Goal: Task Accomplishment & Management: Use online tool/utility

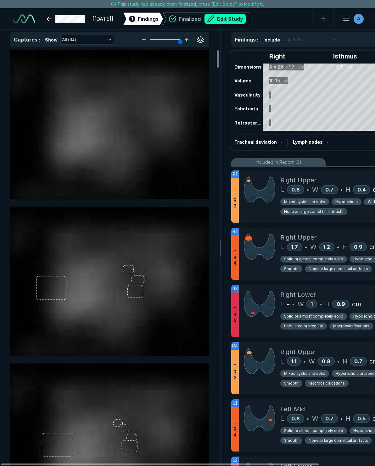
scroll to position [1235, 1699]
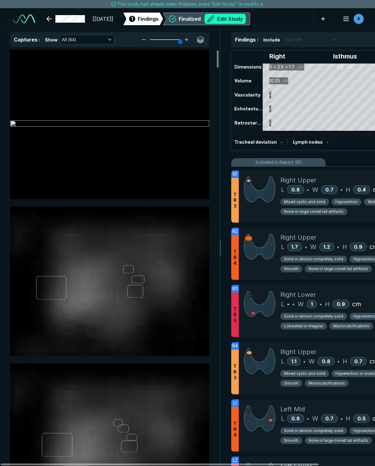
click at [246, 19] on button "Edit Study" at bounding box center [224, 19] width 41 height 10
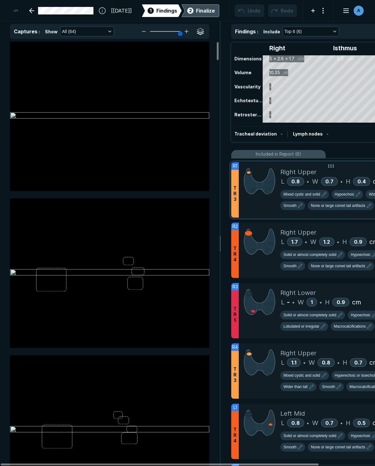
scroll to position [2796, 2495]
click at [305, 195] on span "Mixed cystic and solid" at bounding box center [301, 195] width 37 height 6
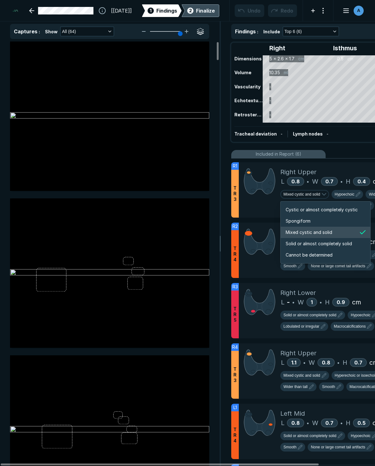
scroll to position [1049, 1208]
click at [306, 242] on span "Solid or almost completely solid" at bounding box center [319, 243] width 66 height 7
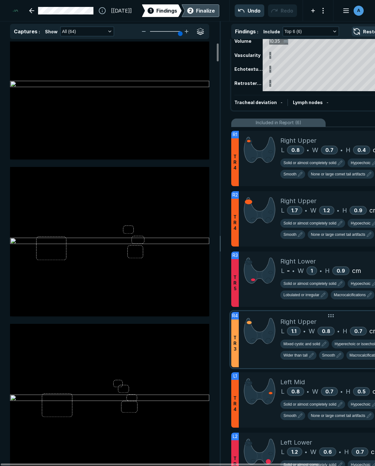
scroll to position [63, 0]
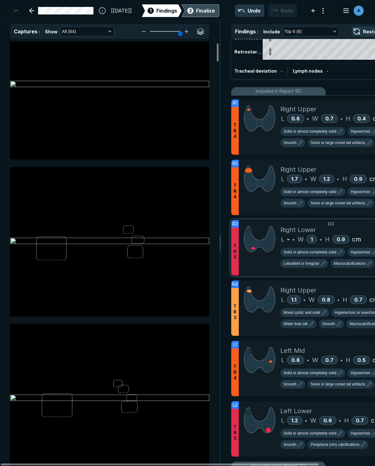
click at [335, 225] on div "Right Lower L - • W 1 • H 0.9 cm Solid or almost completely solid Hypoechoic Wi…" at bounding box center [352, 247] width 145 height 55
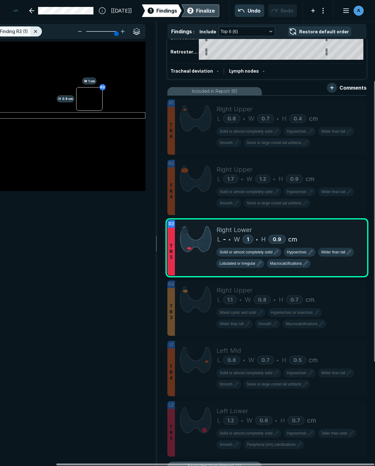
scroll to position [0, 65]
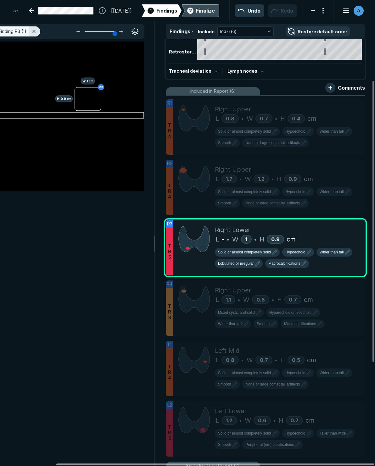
drag, startPoint x: 239, startPoint y: 465, endPoint x: 295, endPoint y: 474, distance: 56.8
click at [295, 465] on div at bounding box center [215, 465] width 318 height 2
click at [342, 227] on div at bounding box center [346, 226] width 13 height 13
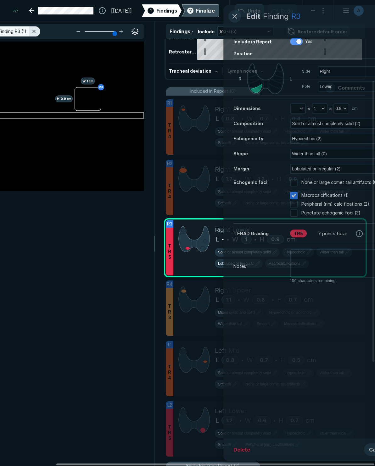
scroll to position [2542, 1613]
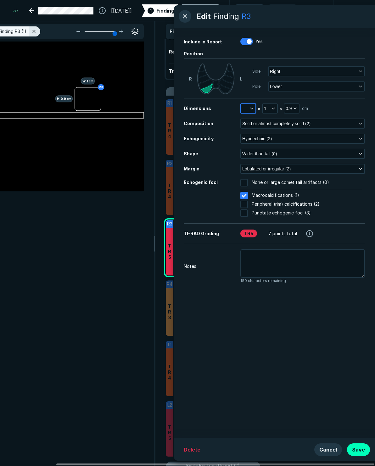
click at [247, 110] on button "button" at bounding box center [248, 108] width 14 height 9
click at [251, 139] on input "text" at bounding box center [256, 137] width 25 height 9
type input "1.3"
click at [252, 151] on button "Done" at bounding box center [257, 151] width 26 height 10
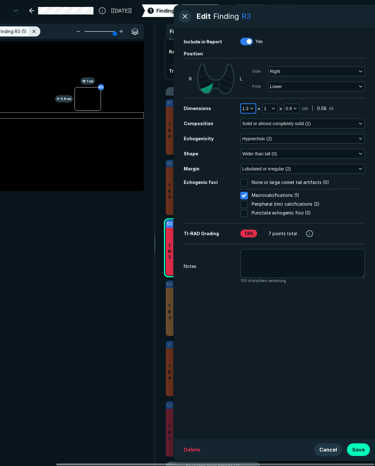
click at [247, 108] on span "1.3" at bounding box center [245, 108] width 6 height 7
drag, startPoint x: 256, startPoint y: 138, endPoint x: 232, endPoint y: 140, distance: 24.3
click at [232, 140] on body "Edit Finding R3 Include in Report Yes Position [PERSON_NAME] Side Right Pole Lo…" at bounding box center [187, 233] width 375 height 466
type input "1.3\"
click at [251, 106] on button "1.3" at bounding box center [248, 108] width 14 height 9
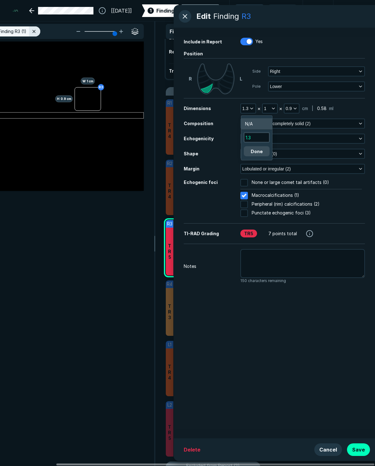
drag, startPoint x: 258, startPoint y: 132, endPoint x: 254, endPoint y: 136, distance: 4.7
click at [254, 136] on div "1.3" at bounding box center [257, 137] width 26 height 10
drag, startPoint x: 254, startPoint y: 139, endPoint x: 235, endPoint y: 139, distance: 19.8
click at [235, 139] on body "Edit Finding R3 Include in Report Yes Position [PERSON_NAME] Side Right Pole Lo…" at bounding box center [187, 233] width 375 height 466
type input "1.4"
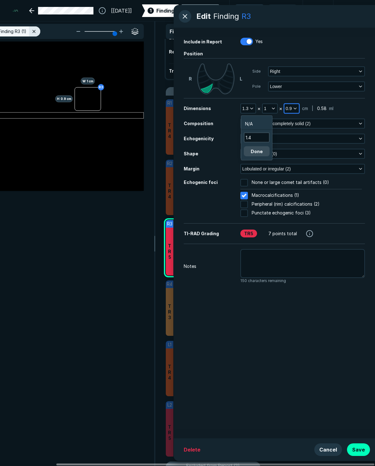
click at [289, 107] on span "0.9" at bounding box center [289, 108] width 6 height 7
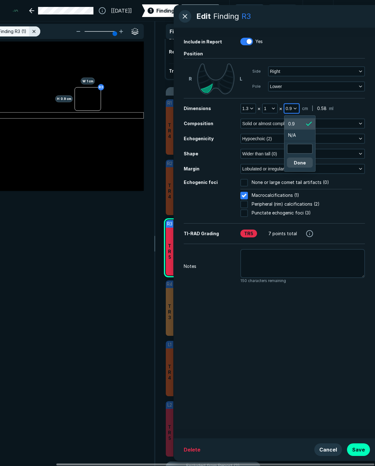
scroll to position [1023, 947]
click at [301, 149] on input "text" at bounding box center [299, 148] width 25 height 9
type input "1.5"
click at [301, 162] on button "Done" at bounding box center [300, 163] width 26 height 10
click at [322, 109] on span "ml" at bounding box center [323, 108] width 4 height 7
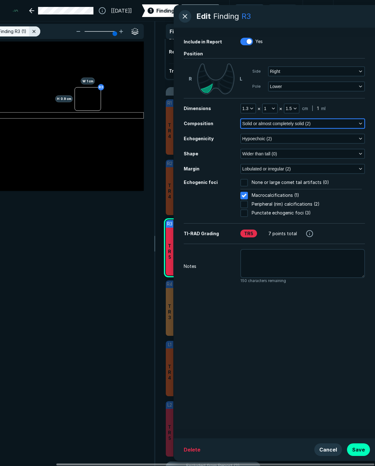
click at [272, 124] on span "Solid or almost completely solid (2)" at bounding box center [276, 123] width 68 height 7
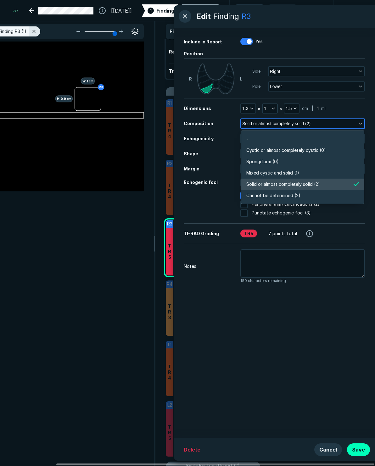
scroll to position [1100, 1360]
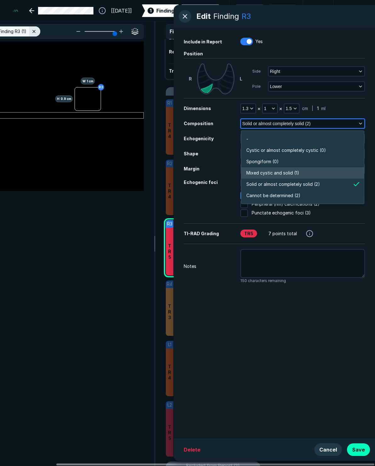
click at [270, 170] on span "Mixed cystic and solid (1)" at bounding box center [272, 173] width 53 height 7
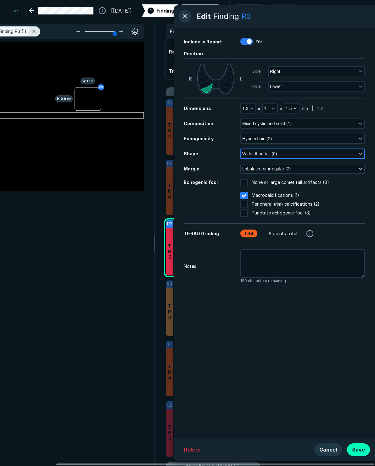
click at [272, 152] on span "Wider than tall (0)" at bounding box center [259, 153] width 35 height 7
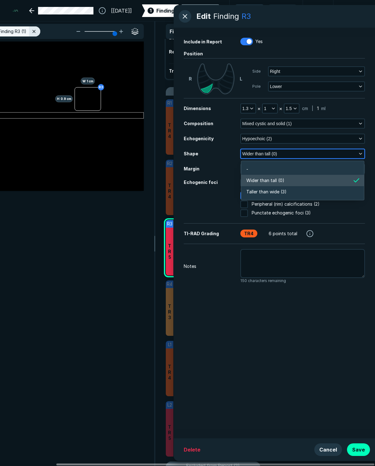
scroll to position [948, 1360]
click at [272, 152] on span "Wider than tall (0)" at bounding box center [259, 153] width 35 height 7
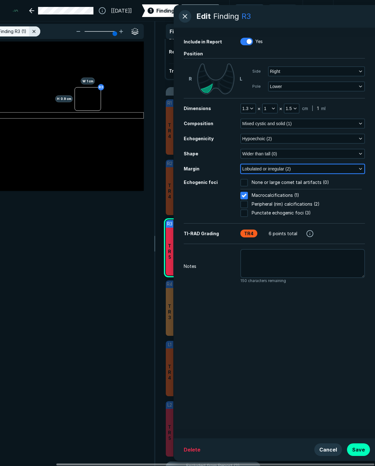
click at [261, 171] on span "Lobulated or irregular (2)" at bounding box center [266, 168] width 48 height 7
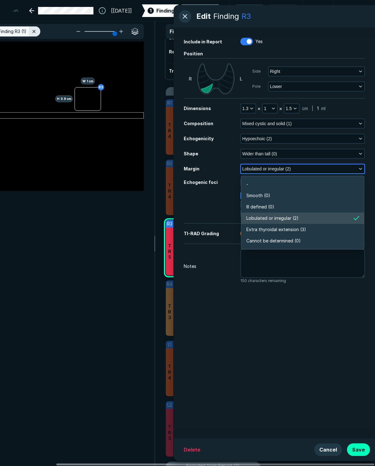
scroll to position [1100, 1360]
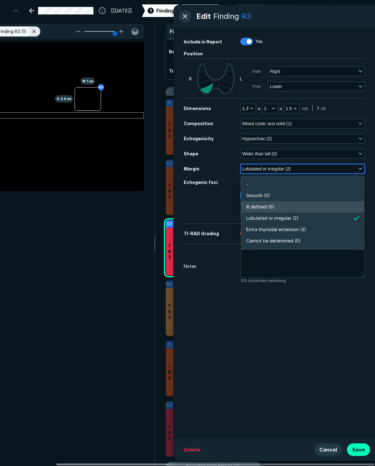
click at [257, 204] on span "Ill defined (0)" at bounding box center [260, 206] width 28 height 7
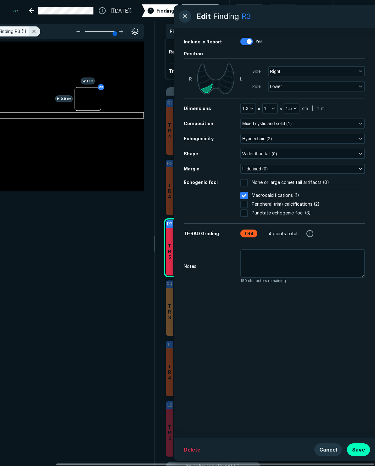
click at [244, 196] on div at bounding box center [246, 192] width 5 height 5
click at [243, 197] on input "Macrocalcifications (1)" at bounding box center [244, 196] width 8 height 8
checkbox input "false"
checkbox input "true"
click at [360, 452] on button "Save" at bounding box center [358, 449] width 23 height 13
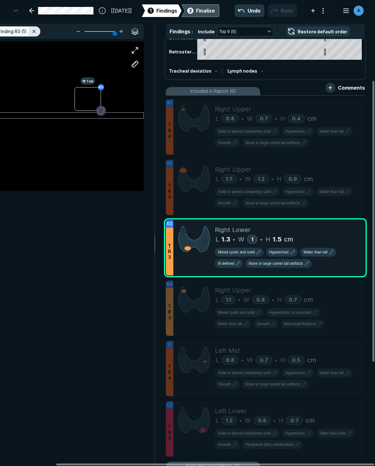
click at [100, 113] on button "button" at bounding box center [101, 111] width 10 height 10
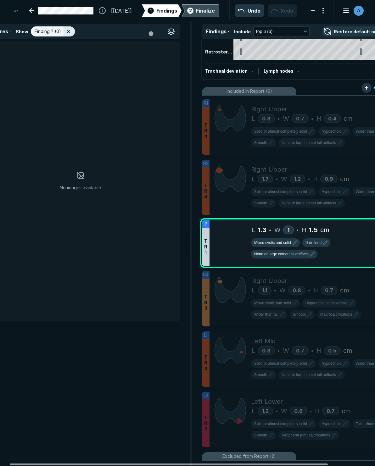
scroll to position [0, 0]
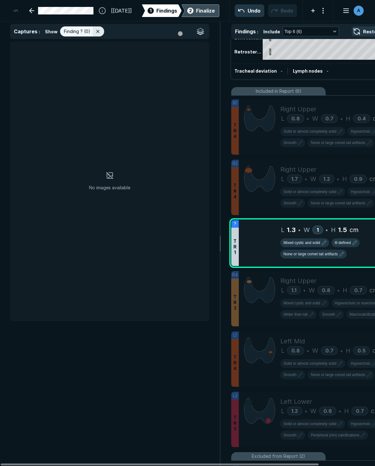
drag, startPoint x: 206, startPoint y: 465, endPoint x: 78, endPoint y: 274, distance: 229.6
click at [90, 464] on div at bounding box center [160, 465] width 318 height 2
click at [96, 33] on icon at bounding box center [97, 31] width 5 height 5
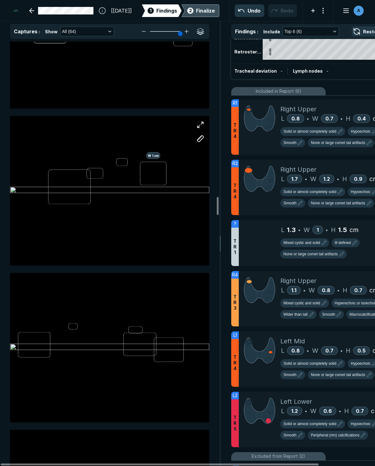
scroll to position [3680, 0]
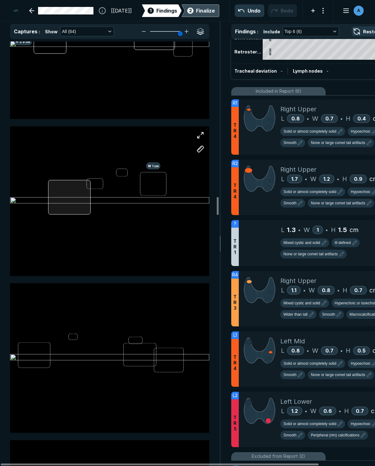
click at [68, 203] on div "W 1 cm" at bounding box center [109, 200] width 199 height 149
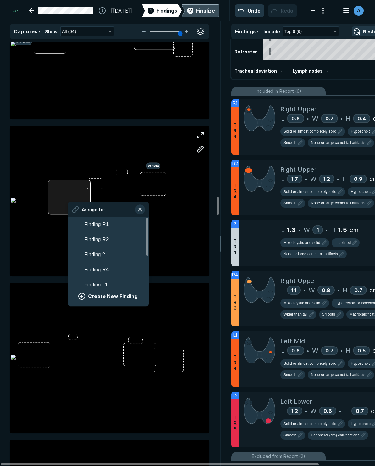
scroll to position [1103, 1166]
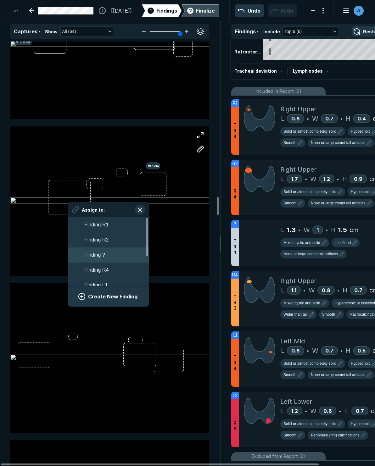
click at [95, 256] on span "Finding ?" at bounding box center [94, 255] width 21 height 8
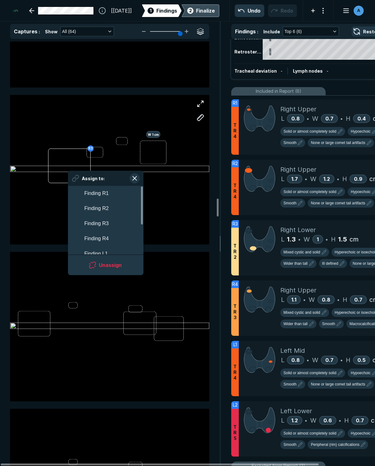
scroll to position [3742, 0]
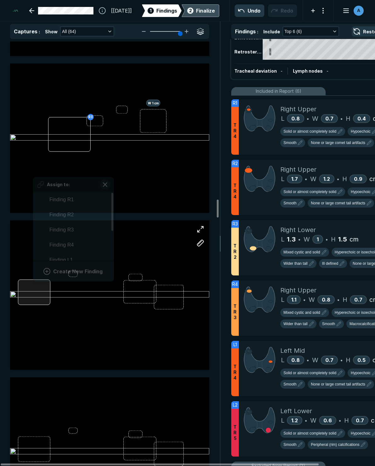
click at [33, 293] on div at bounding box center [34, 292] width 32 height 25
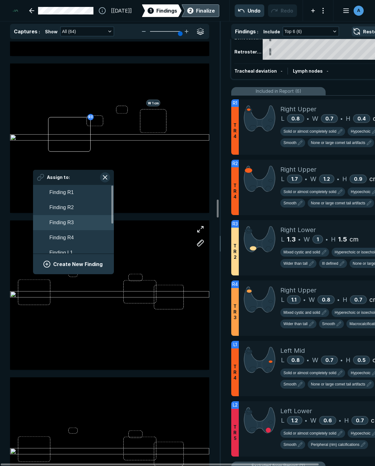
click at [73, 221] on span "Finding R3" at bounding box center [61, 223] width 24 height 8
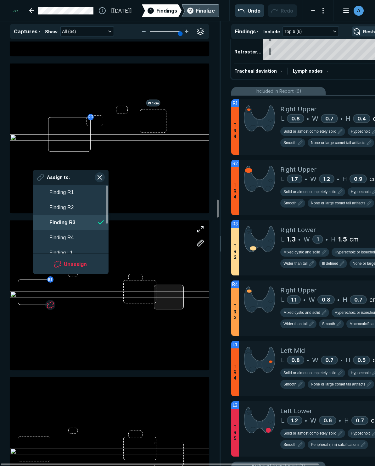
scroll to position [1103, 1148]
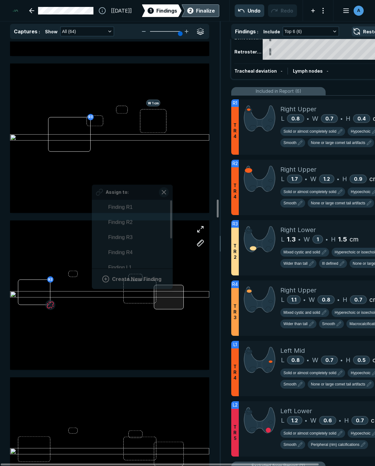
click at [172, 302] on div at bounding box center [169, 297] width 30 height 25
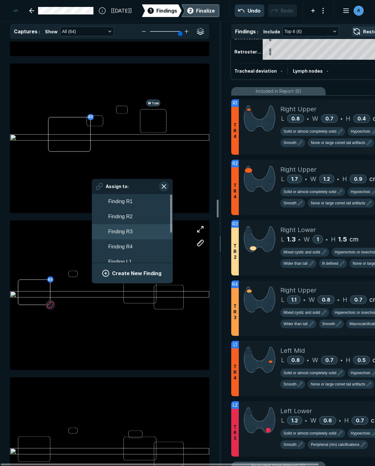
click at [130, 233] on span "Finding R3" at bounding box center [120, 232] width 24 height 8
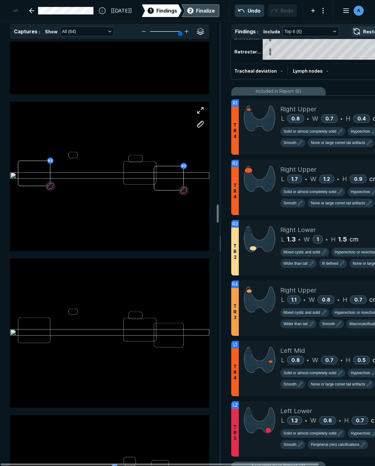
scroll to position [3868, 0]
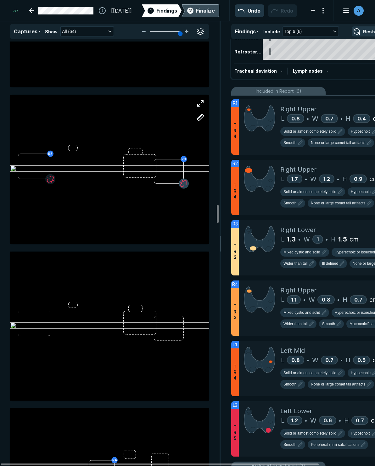
click at [185, 183] on button "button" at bounding box center [184, 184] width 10 height 10
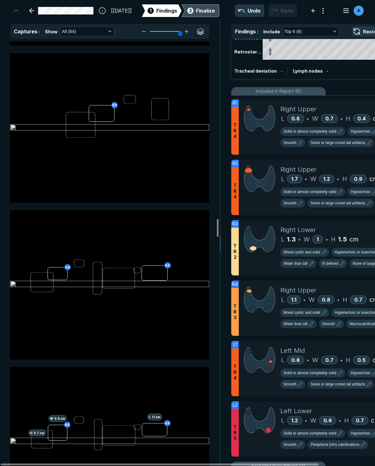
scroll to position [4246, 0]
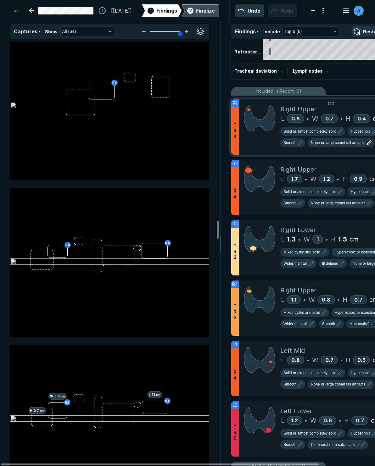
click at [341, 142] on span "None or large comet tail artifacts" at bounding box center [338, 143] width 54 height 6
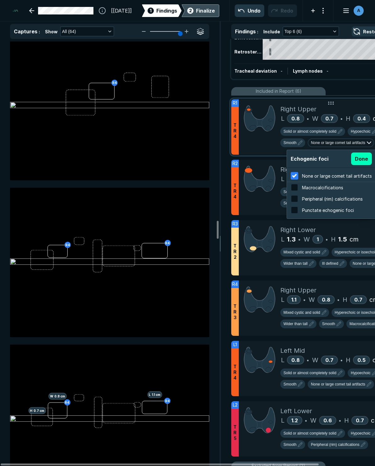
scroll to position [1011, 1199]
click at [320, 209] on span "Punctate echogenic foci" at bounding box center [328, 210] width 52 height 5
checkbox input "false"
checkbox input "true"
click at [360, 156] on button "Done" at bounding box center [361, 159] width 21 height 13
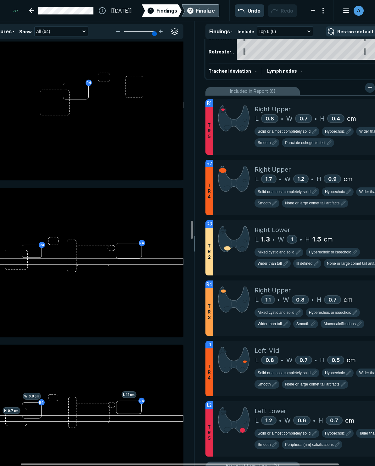
scroll to position [0, 26]
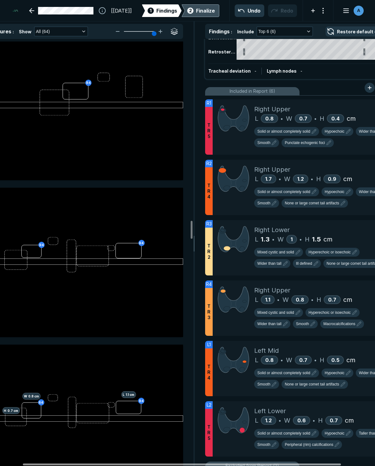
drag, startPoint x: 276, startPoint y: 466, endPoint x: 299, endPoint y: 466, distance: 22.3
click at [299, 465] on div at bounding box center [182, 465] width 318 height 2
click at [309, 142] on span "Punctate echogenic foci" at bounding box center [305, 143] width 40 height 6
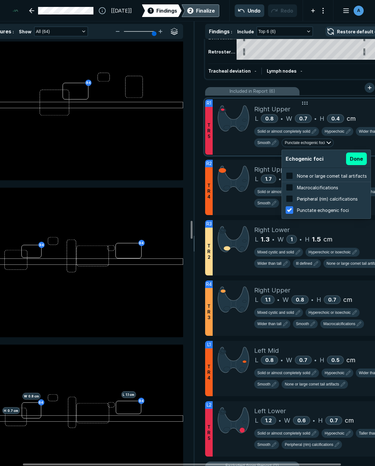
scroll to position [1011, 1199]
click at [303, 174] on span "None or large comet tail artifacts" at bounding box center [332, 175] width 70 height 5
checkbox input "true"
checkbox input "false"
click at [359, 161] on button "Done" at bounding box center [356, 159] width 21 height 13
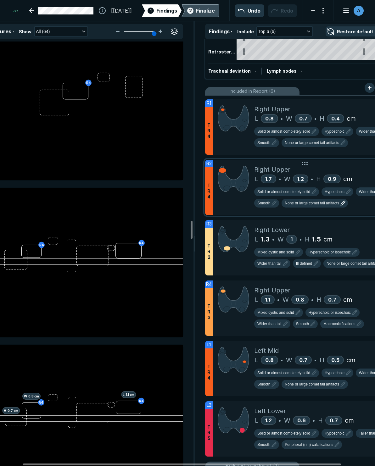
click at [308, 203] on span "None or large comet tail artifacts" at bounding box center [312, 203] width 54 height 6
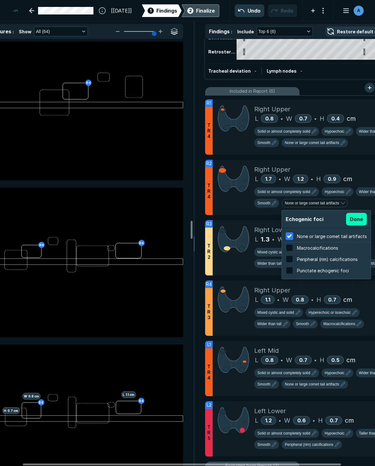
click at [310, 272] on span "Punctate echogenic foci" at bounding box center [323, 270] width 52 height 5
checkbox input "false"
checkbox input "true"
click at [354, 218] on button "Done" at bounding box center [356, 219] width 21 height 13
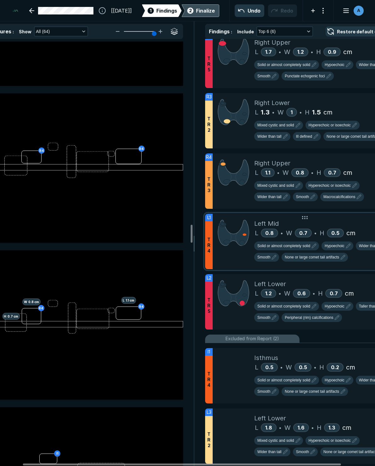
scroll to position [220, 0]
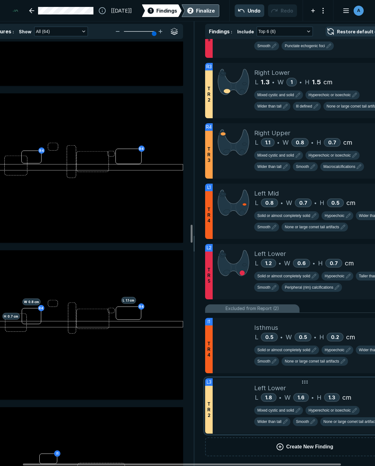
click at [344, 422] on span "None or large comet tail artifacts" at bounding box center [350, 422] width 54 height 6
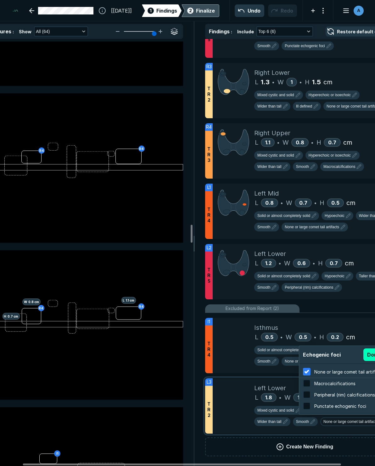
scroll to position [1011, 1199]
click at [339, 409] on span "Punctate echogenic foci" at bounding box center [340, 405] width 52 height 5
checkbox input "false"
checkbox input "true"
click at [372, 353] on button "Done" at bounding box center [373, 354] width 21 height 13
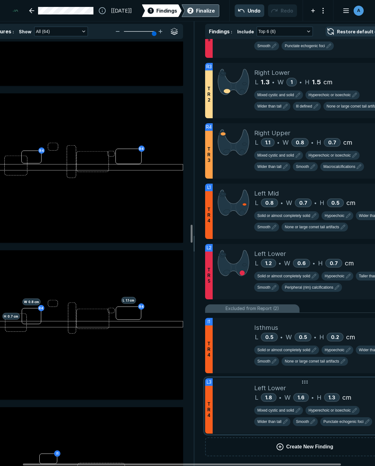
scroll to position [220, 0]
click at [337, 411] on span "Hyperechoic or isoechoic" at bounding box center [330, 410] width 42 height 6
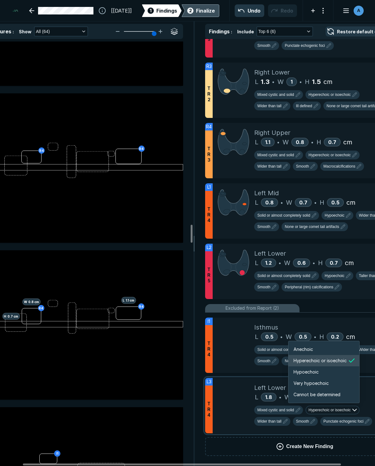
scroll to position [1049, 1127]
click at [279, 405] on div "Mixed cystic and solid Hyperechoic or isoechoic Wider than tall Smooth Punctate…" at bounding box center [326, 415] width 145 height 26
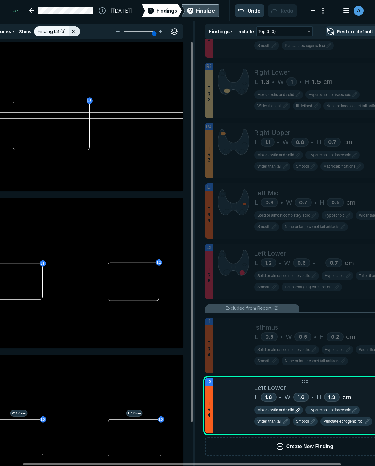
scroll to position [2650, 1694]
click at [280, 413] on span "Mixed cystic and solid" at bounding box center [275, 410] width 37 height 6
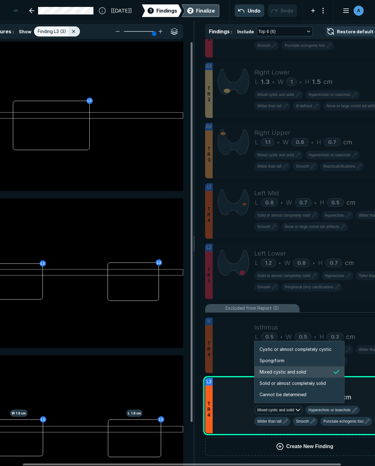
scroll to position [1049, 1208]
click at [279, 361] on span "Spongiform" at bounding box center [271, 360] width 25 height 7
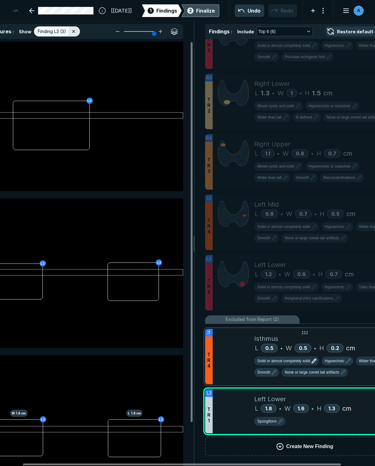
scroll to position [209, 0]
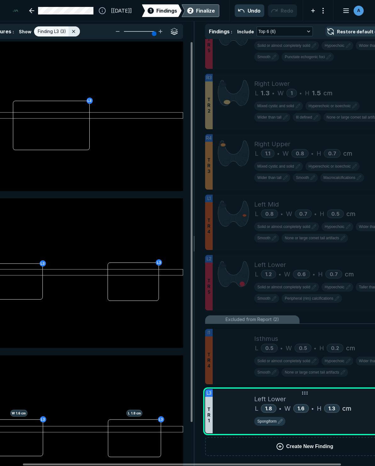
click at [326, 426] on div "Spongiform" at bounding box center [326, 422] width 145 height 11
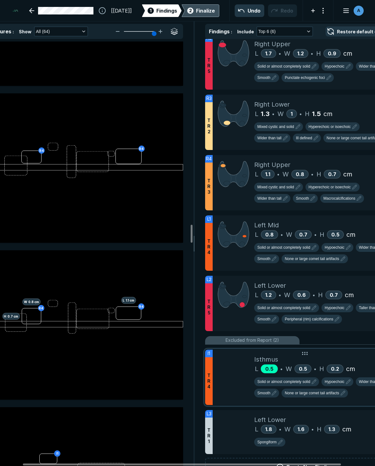
scroll to position [178, 0]
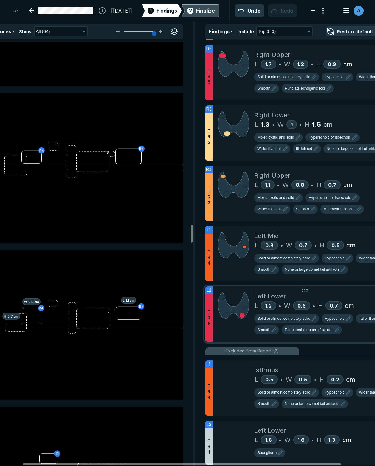
click at [364, 319] on span "Taller than wide" at bounding box center [372, 319] width 26 height 6
click at [362, 333] on span "Wider than tall" at bounding box center [363, 334] width 31 height 7
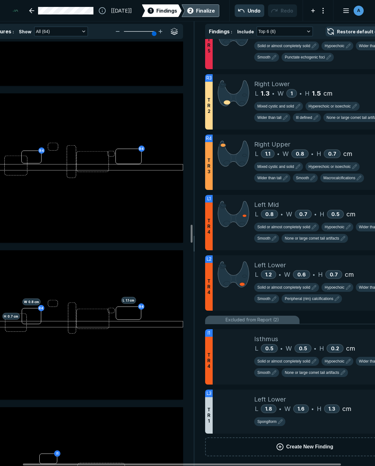
scroll to position [209, 0]
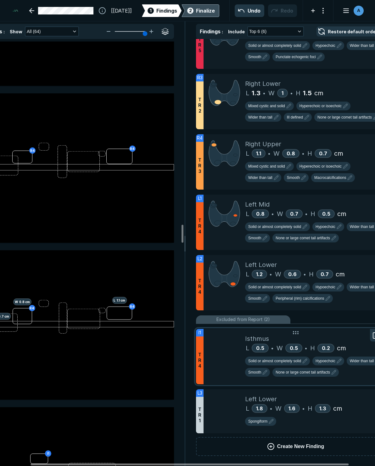
drag, startPoint x: 244, startPoint y: 464, endPoint x: 274, endPoint y: 380, distance: 89.5
click at [252, 464] on div at bounding box center [190, 465] width 318 height 2
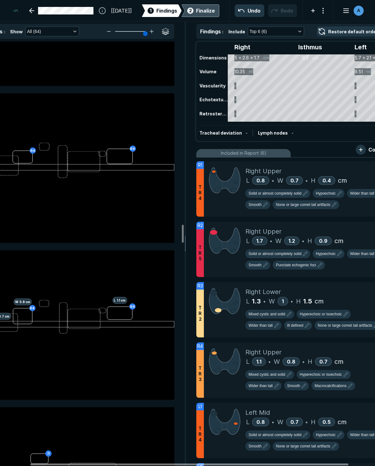
scroll to position [0, 0]
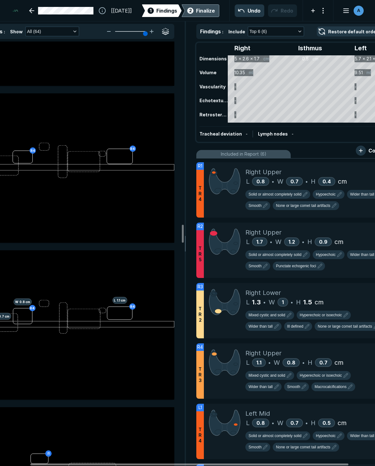
click at [196, 6] on div "2 Finalize" at bounding box center [200, 10] width 29 height 13
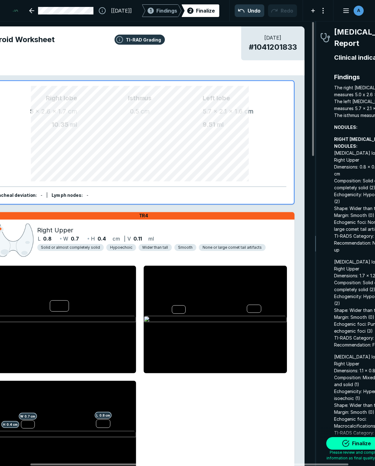
scroll to position [2773, 1137]
click at [353, 440] on button "Finalize" at bounding box center [357, 443] width 63 height 13
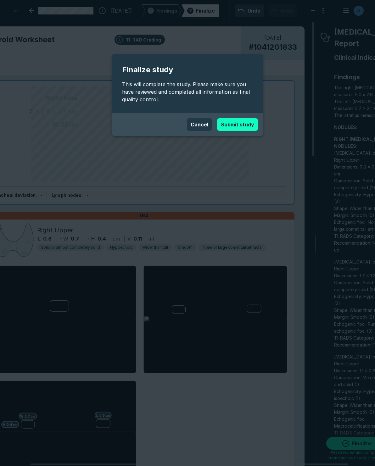
click at [238, 121] on button "Submit study" at bounding box center [237, 124] width 41 height 13
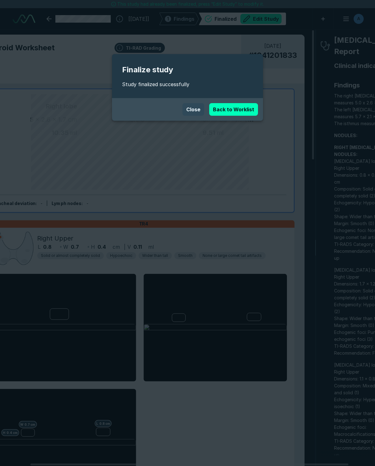
click at [198, 111] on button "Close" at bounding box center [193, 109] width 22 height 13
